Goal: Information Seeking & Learning: Check status

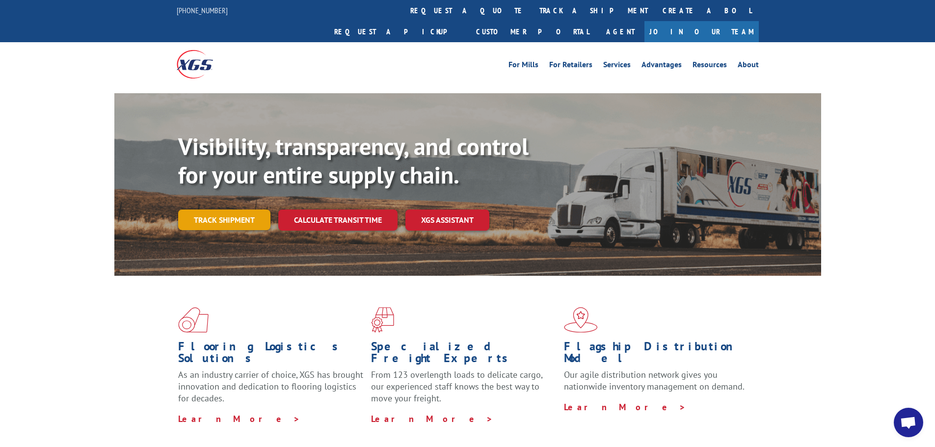
click at [224, 210] on link "Track shipment" at bounding box center [224, 220] width 92 height 21
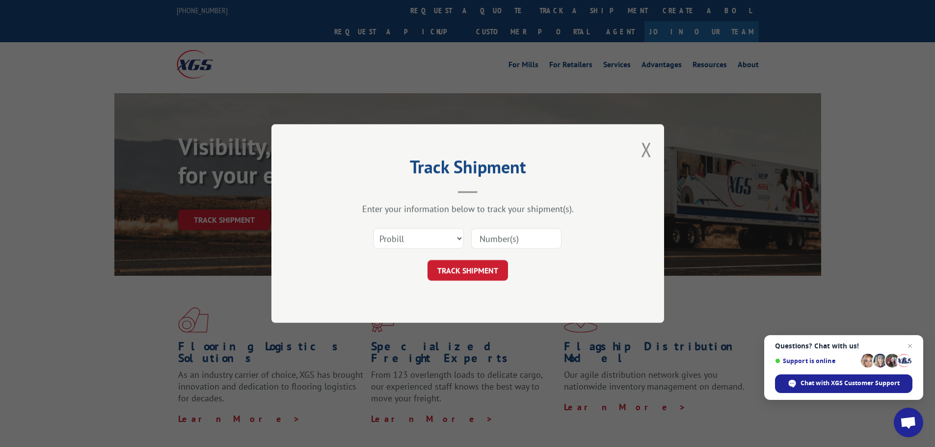
drag, startPoint x: 514, startPoint y: 240, endPoint x: 509, endPoint y: 241, distance: 5.0
click at [514, 240] on input at bounding box center [516, 238] width 90 height 21
paste input "12970609"
type input "12970609"
click at [477, 269] on button "TRACK SHIPMENT" at bounding box center [467, 270] width 80 height 21
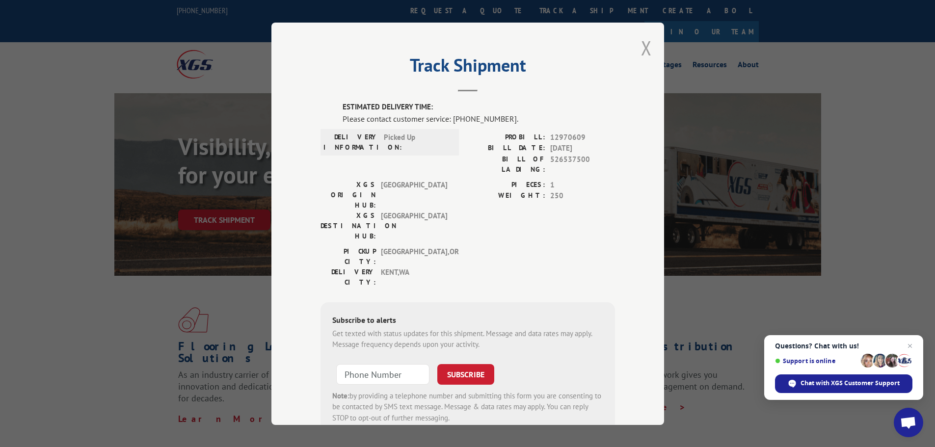
click at [641, 51] on button "Close modal" at bounding box center [646, 48] width 11 height 26
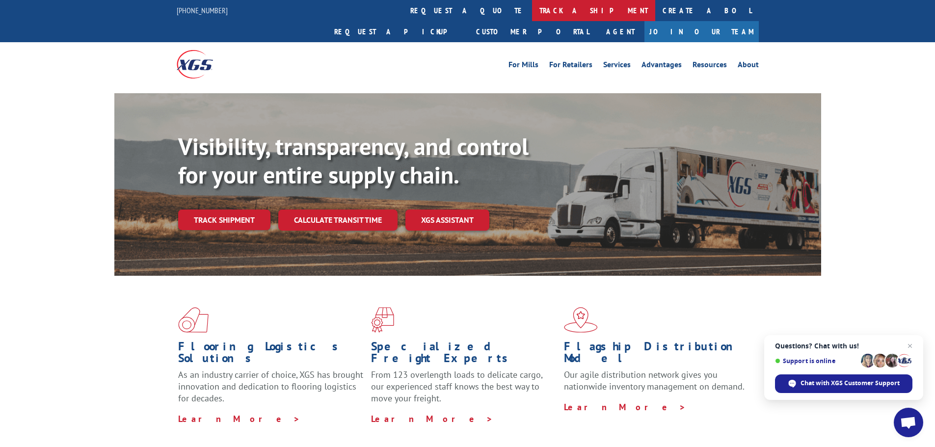
click at [532, 10] on link "track a shipment" at bounding box center [593, 10] width 123 height 21
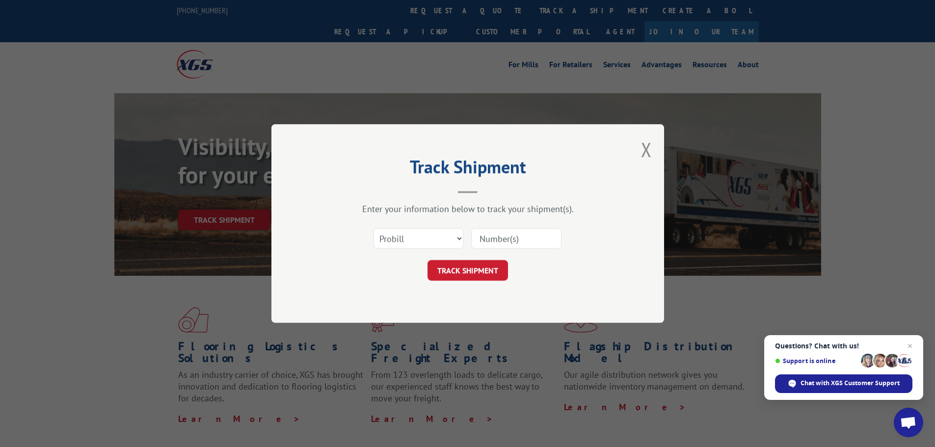
click at [519, 238] on input at bounding box center [516, 238] width 90 height 21
type input "12970609"
click button "TRACK SHIPMENT" at bounding box center [467, 270] width 80 height 21
